Goal: Task Accomplishment & Management: Manage account settings

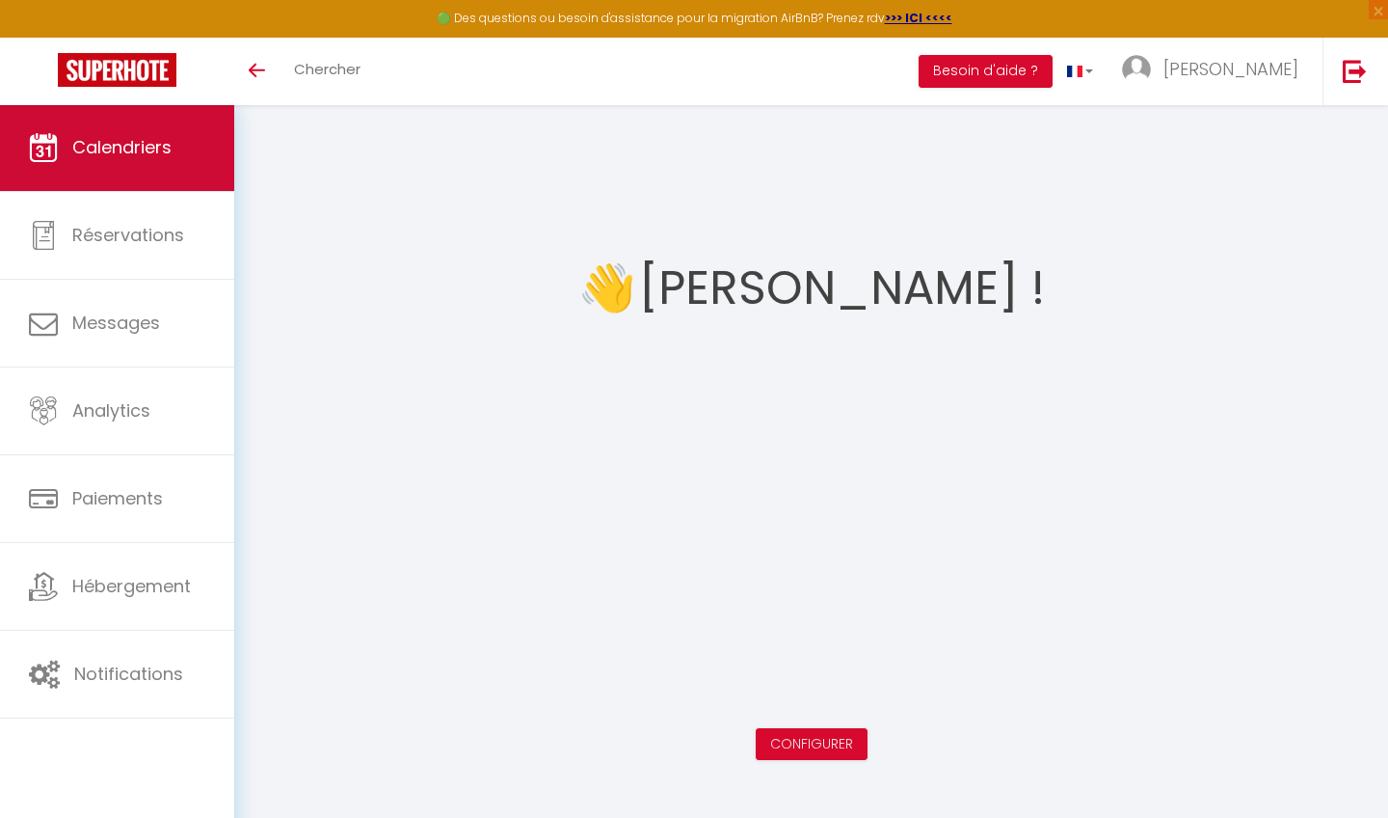
click at [83, 157] on span "Calendriers" at bounding box center [121, 147] width 99 height 24
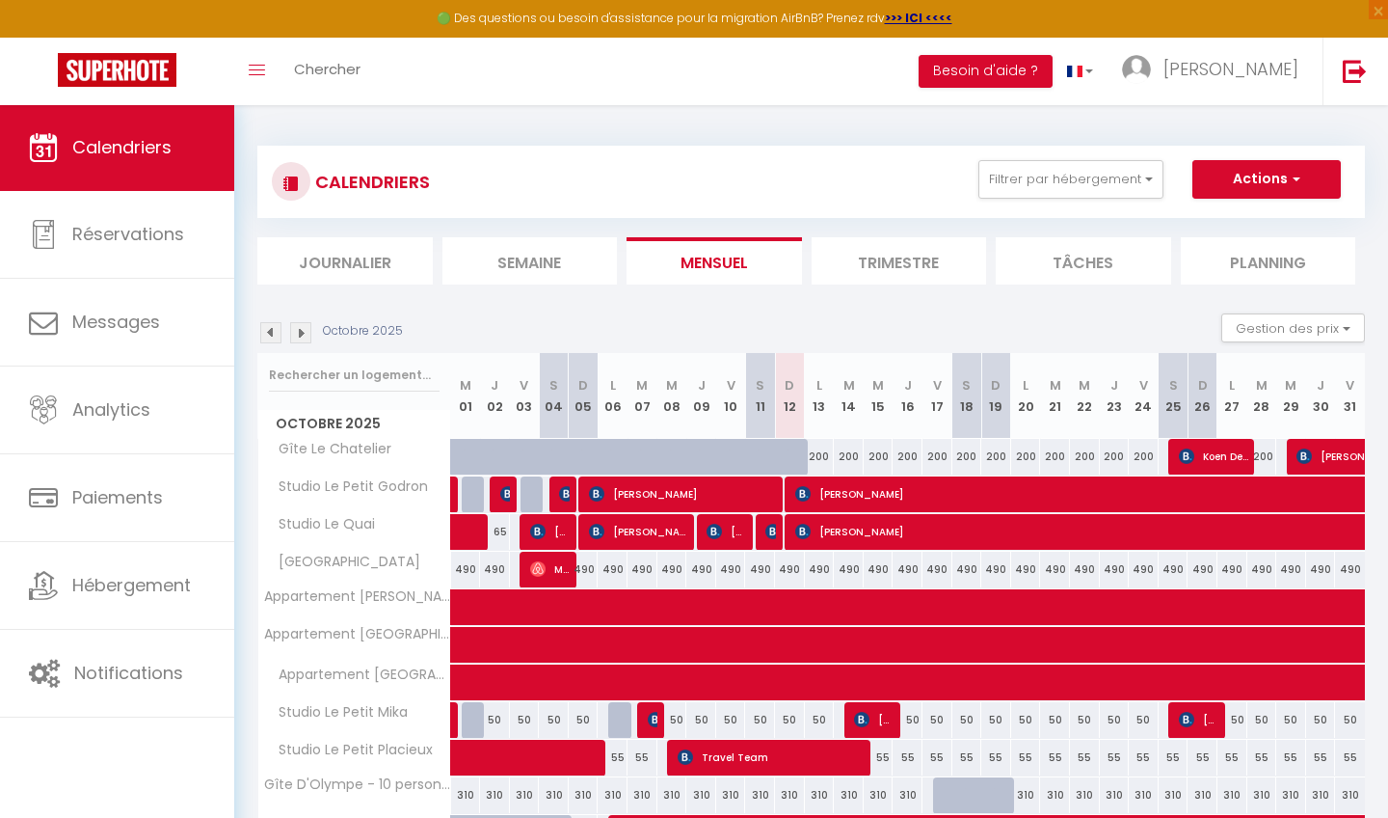
click at [768, 535] on img at bounding box center [772, 531] width 15 height 15
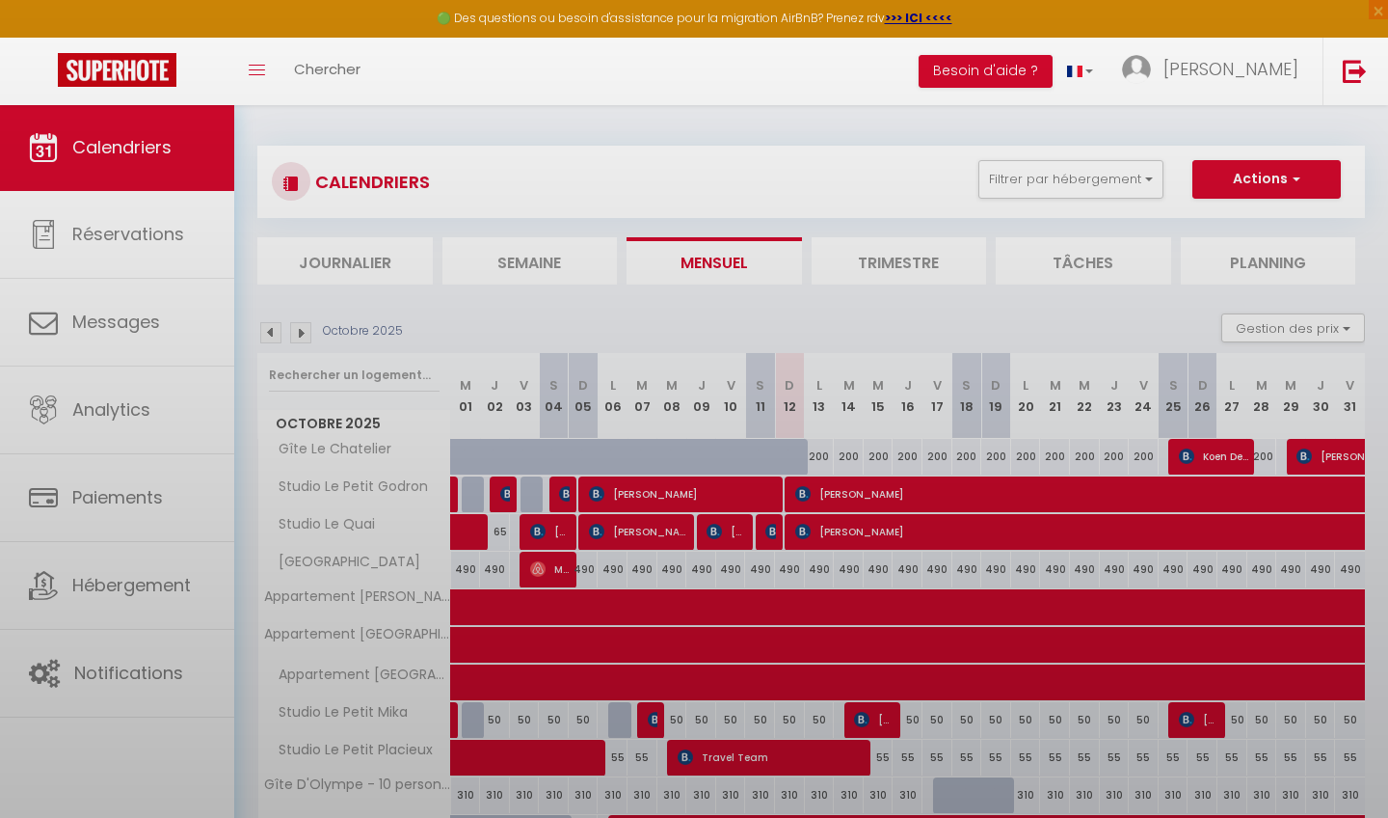
select select "OK"
select select "KO"
select select "0"
select select "1"
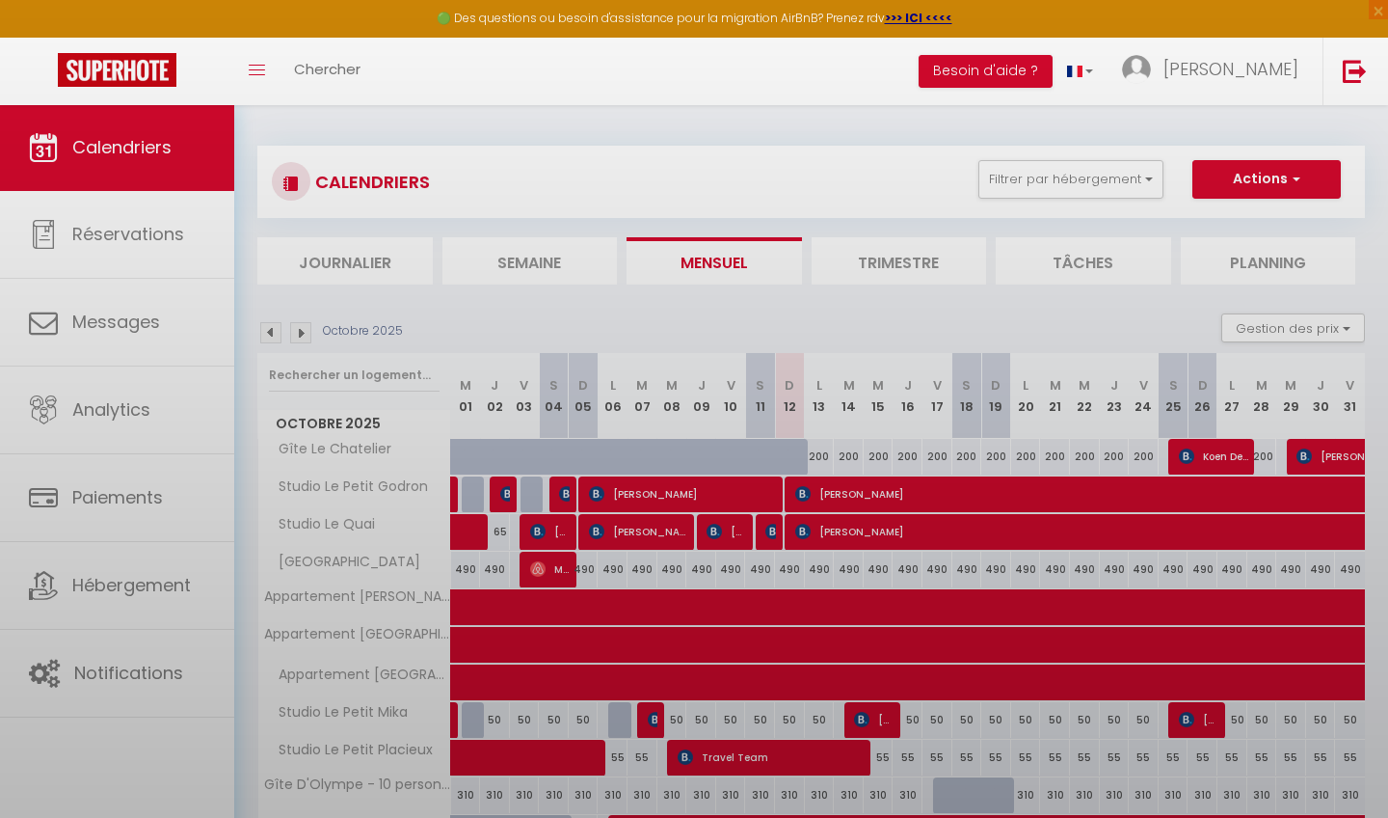
select select
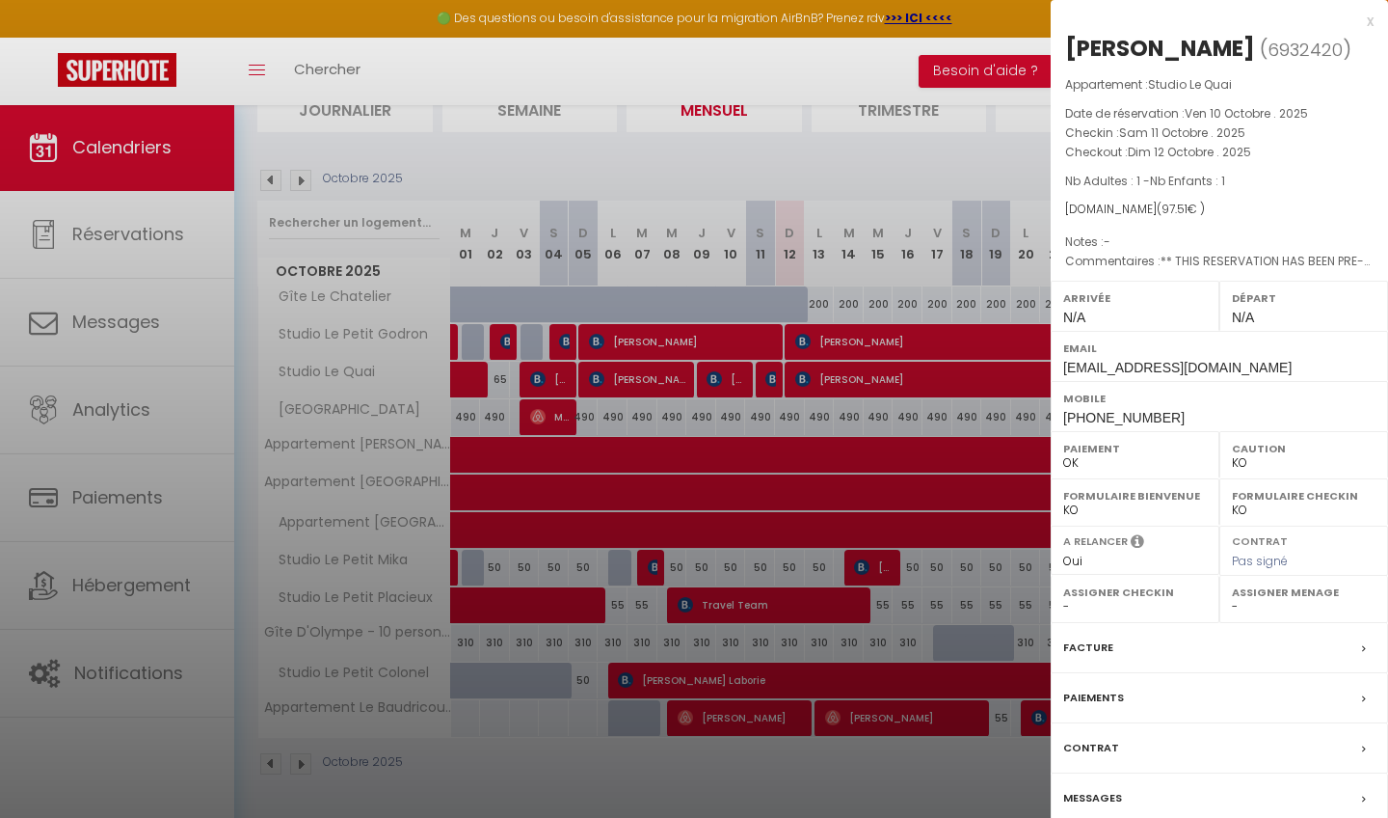
scroll to position [150, 0]
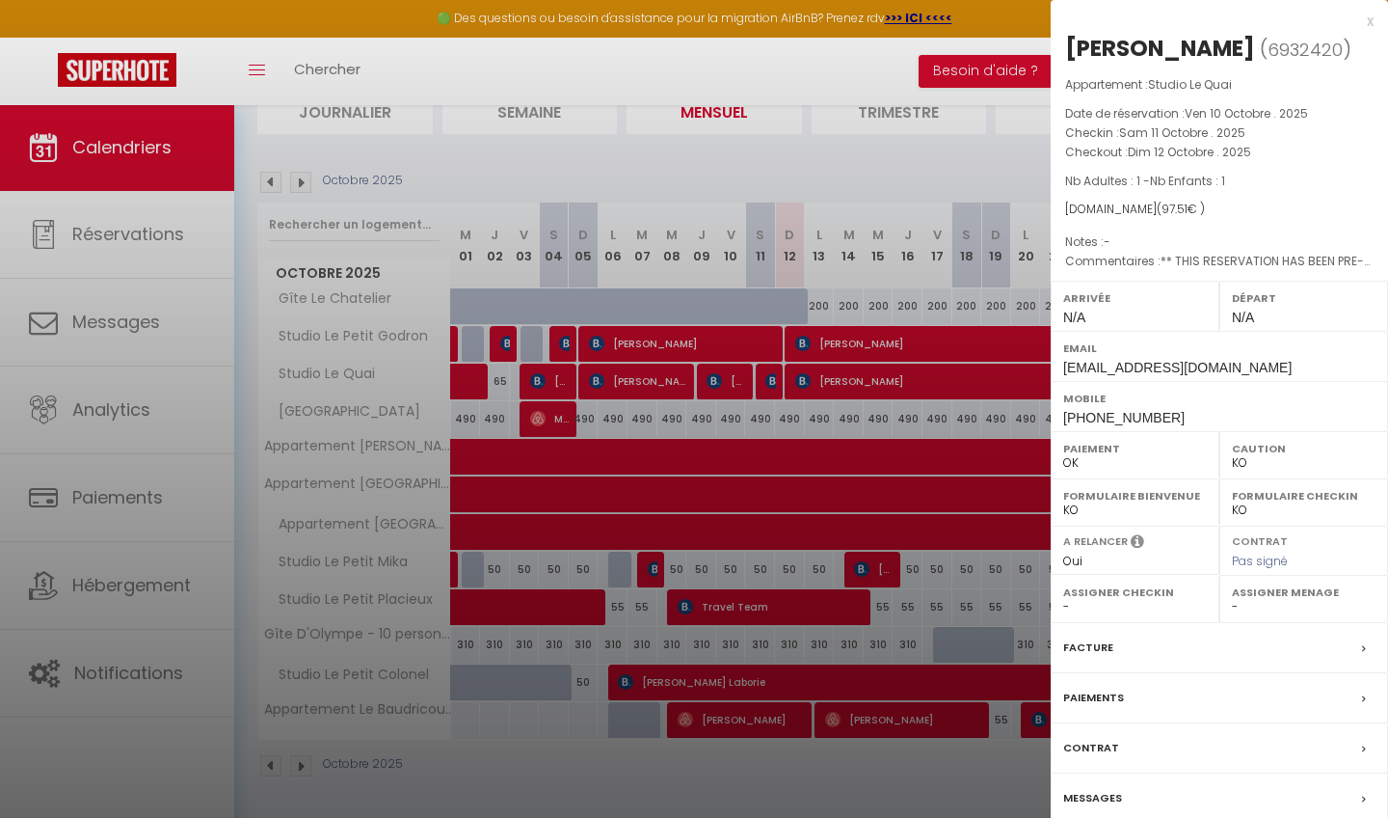
click at [1085, 795] on label "Messages" at bounding box center [1092, 798] width 59 height 20
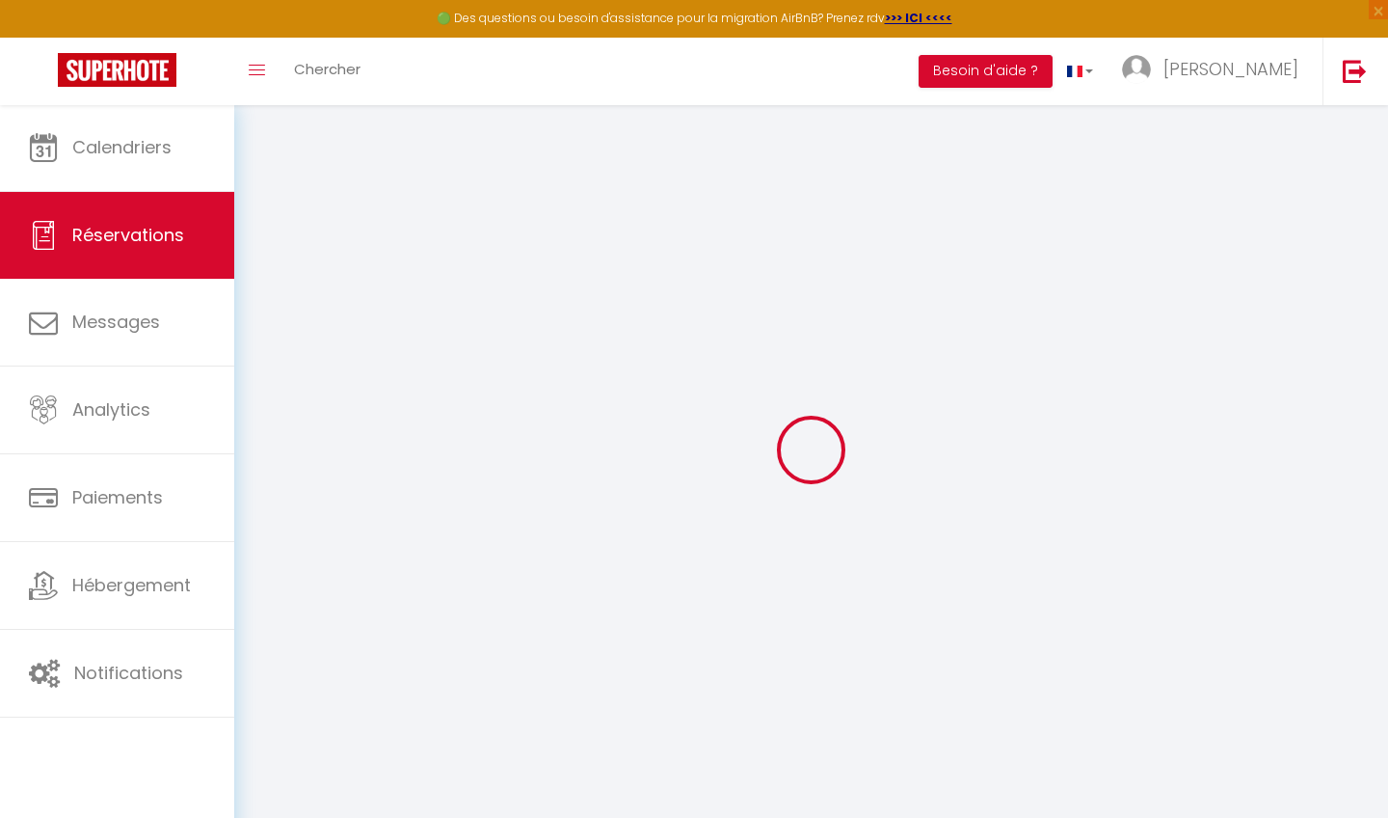
select select
checkbox input "false"
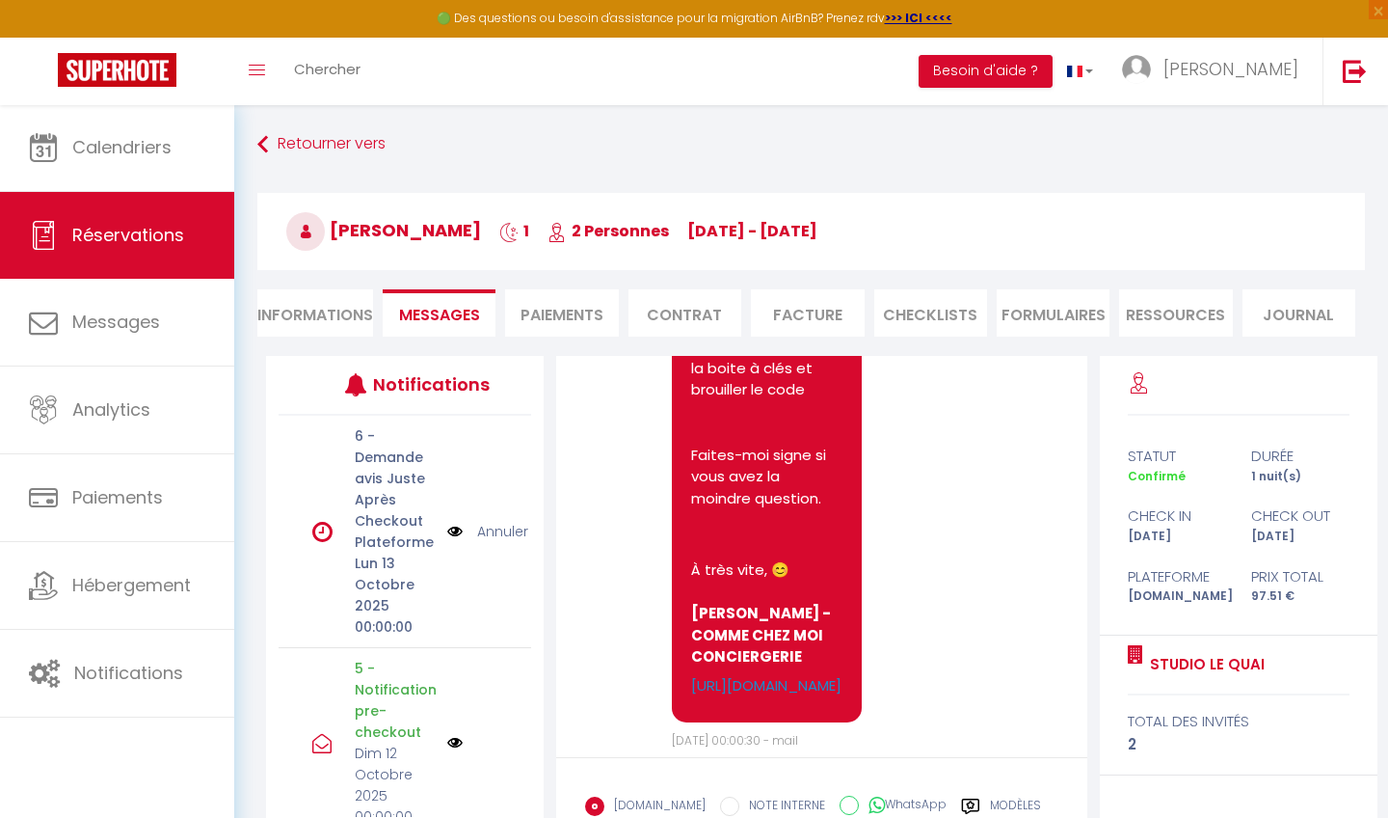
scroll to position [5708, 0]
click at [497, 537] on link "Annuler" at bounding box center [502, 531] width 51 height 21
